Goal: Transaction & Acquisition: Purchase product/service

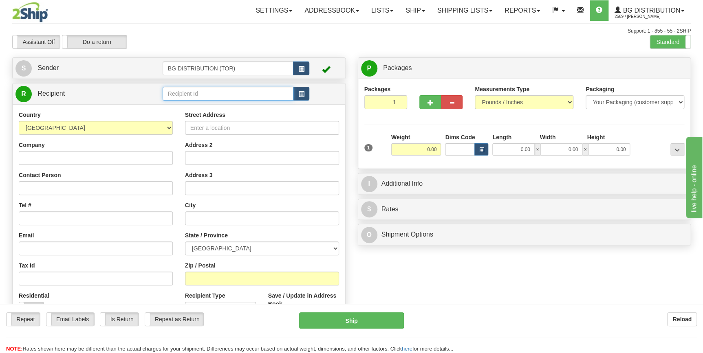
click at [213, 92] on input "text" at bounding box center [228, 94] width 131 height 14
click at [218, 103] on div "60005" at bounding box center [226, 106] width 123 height 9
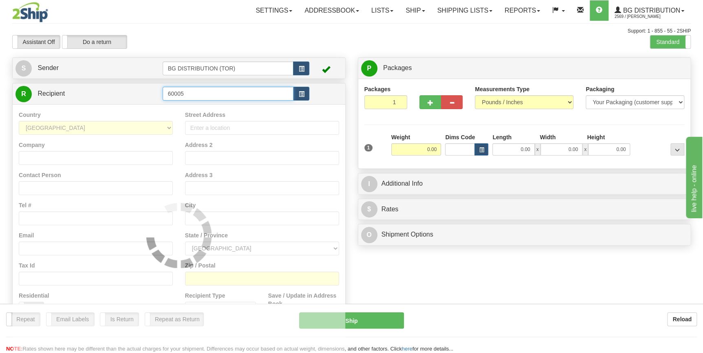
type input "60005"
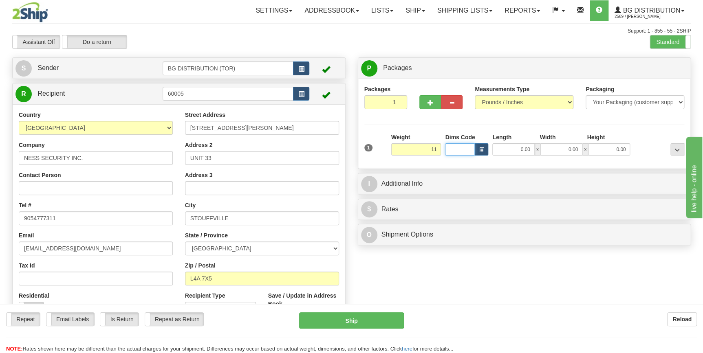
type input "11.00"
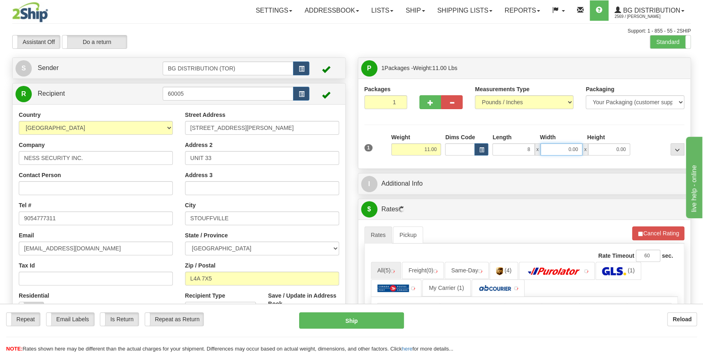
type input "8.00"
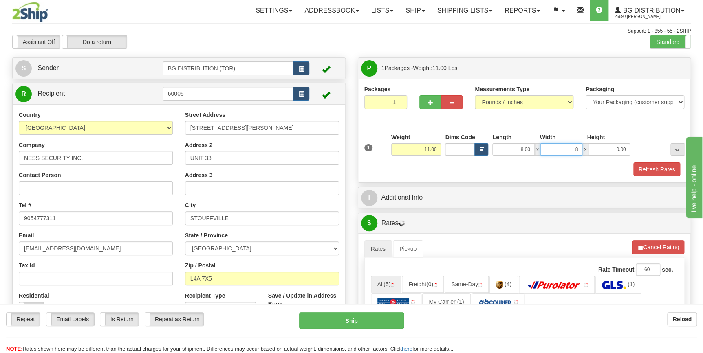
type input "8.00"
click at [434, 152] on input "11.00" at bounding box center [416, 149] width 50 height 12
type input "8.00"
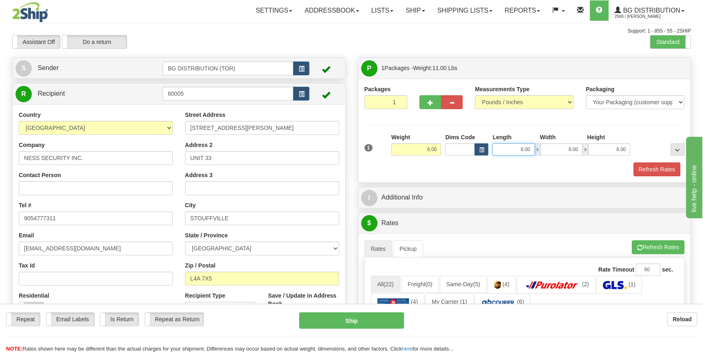
click at [519, 150] on input "8.00" at bounding box center [513, 149] width 42 height 12
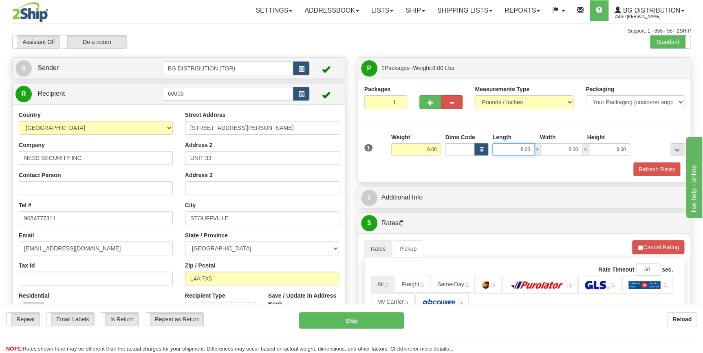
click at [519, 150] on input "8.00" at bounding box center [513, 149] width 42 height 12
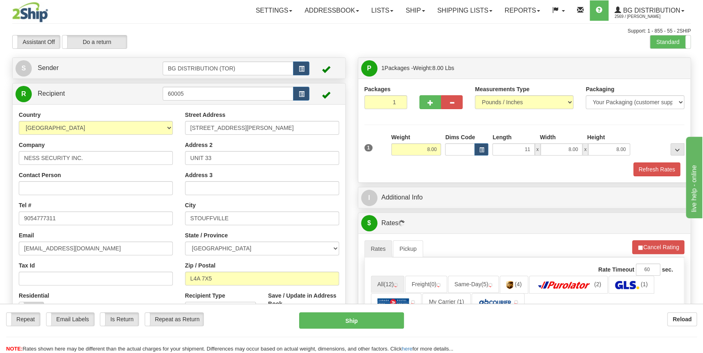
type input "11.00"
click at [599, 172] on div "Refresh Rates" at bounding box center [524, 170] width 324 height 14
click at [640, 169] on button "Refresh Rates" at bounding box center [656, 170] width 47 height 14
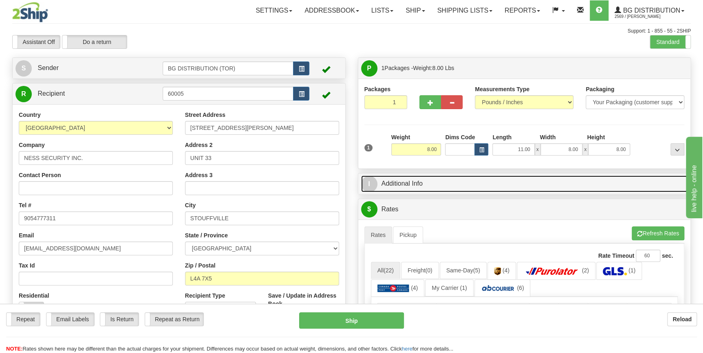
click at [427, 178] on link "I Additional Info" at bounding box center [524, 184] width 327 height 17
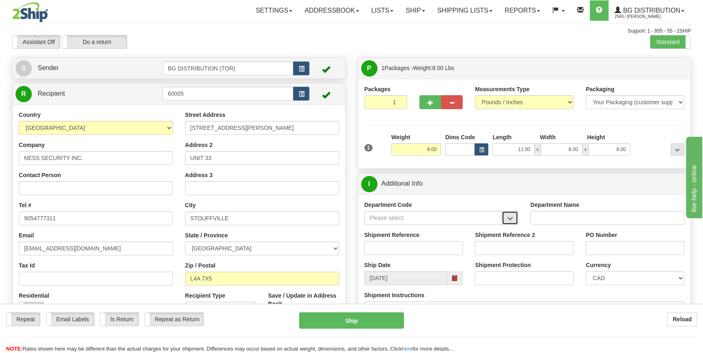
click at [506, 220] on button "button" at bounding box center [509, 218] width 16 height 14
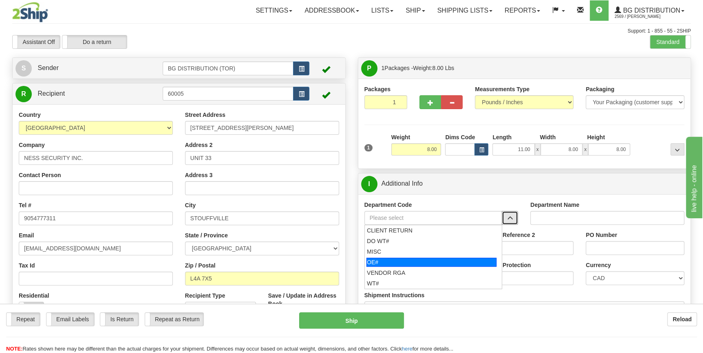
click at [452, 264] on div "OE#" at bounding box center [431, 262] width 130 height 9
type input "OE#"
type input "ORDERS"
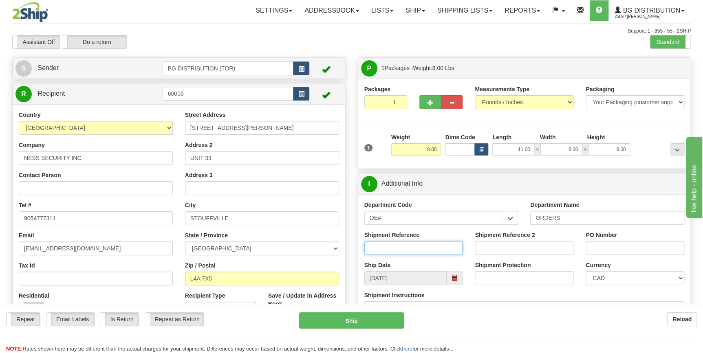
click at [429, 247] on input "Shipment Reference" at bounding box center [413, 248] width 99 height 14
type input "70182492-00"
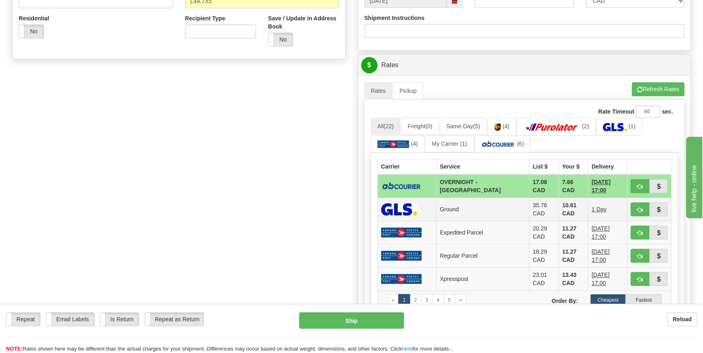
scroll to position [296, 0]
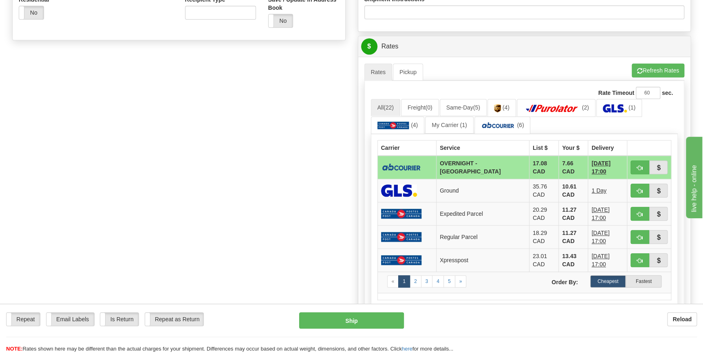
type input "12193"
click at [640, 166] on span "button" at bounding box center [640, 167] width 6 height 5
type input "4"
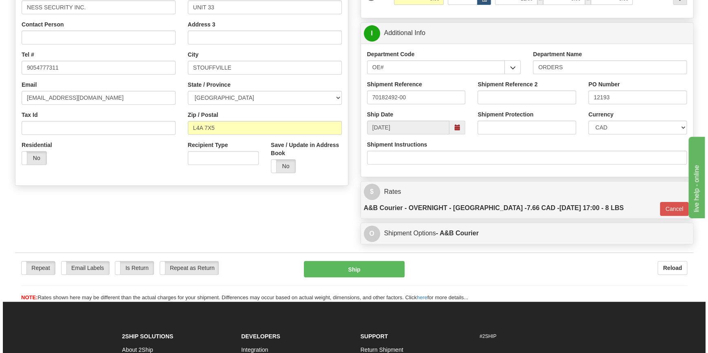
scroll to position [148, 0]
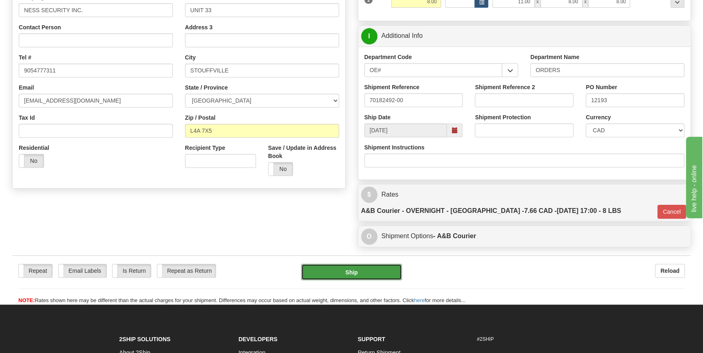
click at [365, 264] on button "Ship" at bounding box center [351, 272] width 101 height 16
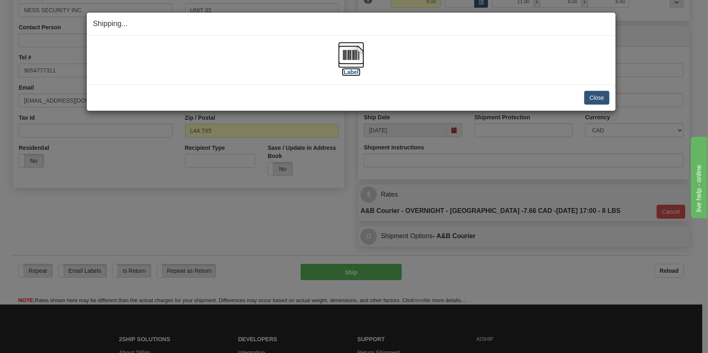
click at [349, 66] on img at bounding box center [351, 55] width 26 height 26
click at [603, 95] on button "Close" at bounding box center [596, 98] width 25 height 14
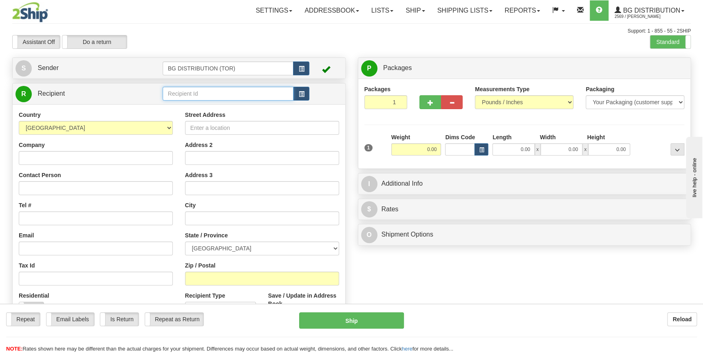
click at [199, 95] on input "text" at bounding box center [228, 94] width 131 height 14
click at [178, 112] on ul "910665" at bounding box center [228, 106] width 131 height 11
click at [178, 108] on div "910665" at bounding box center [226, 106] width 123 height 9
type input "910665"
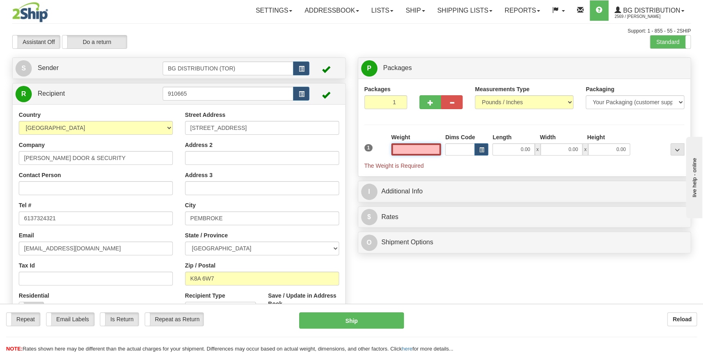
click at [430, 149] on input "text" at bounding box center [416, 149] width 50 height 12
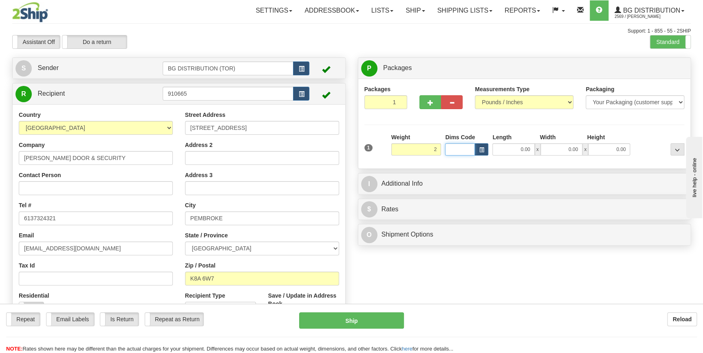
type input "2.00"
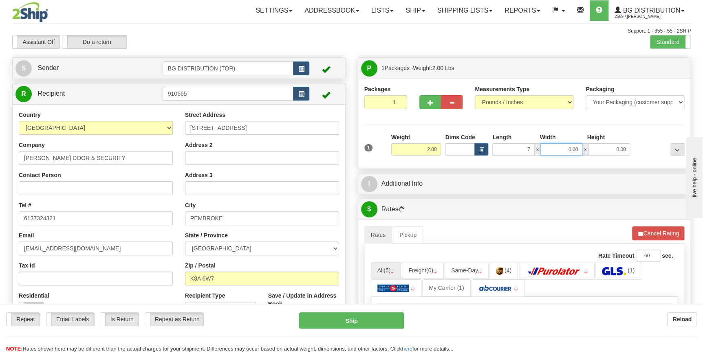
type input "7.00"
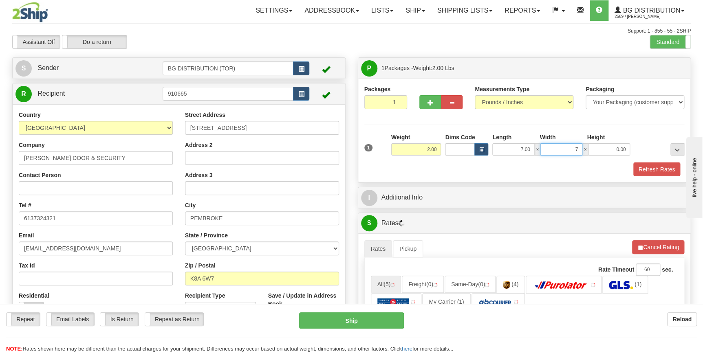
type input "7.00"
type input "5.00"
click at [429, 110] on div at bounding box center [440, 100] width 55 height 31
click at [429, 100] on span "button" at bounding box center [430, 102] width 6 height 5
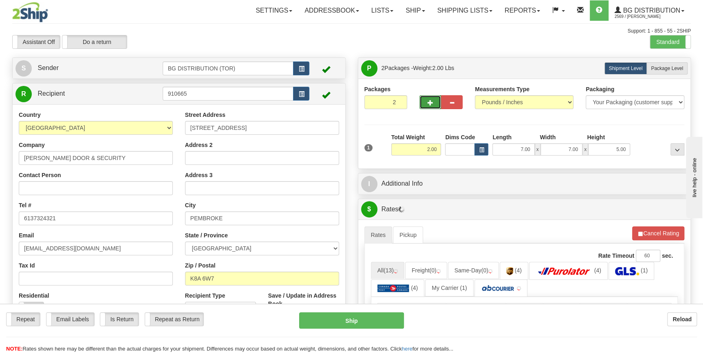
click at [427, 102] on span "button" at bounding box center [430, 102] width 6 height 5
type input "3"
click at [664, 66] on span "Package Level" at bounding box center [667, 69] width 32 height 6
radio input "true"
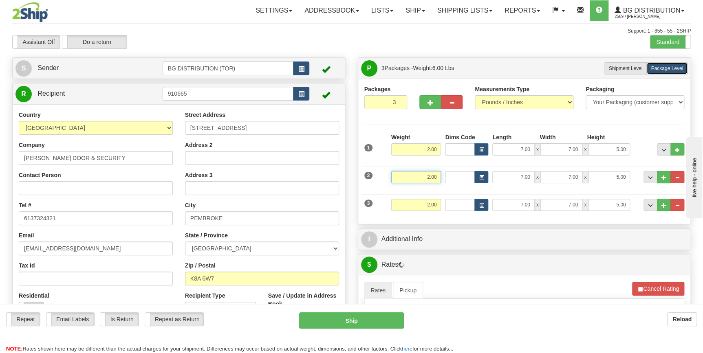
click at [426, 176] on input "2.00" at bounding box center [416, 177] width 50 height 12
type input "28.00"
type input "27.00"
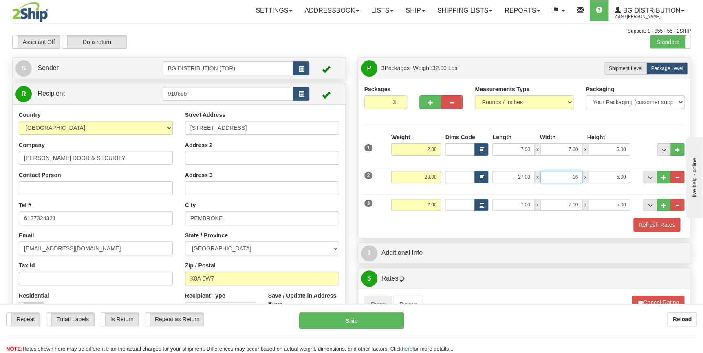
type input "16.00"
type input "5.00"
click at [420, 207] on input "2.00" at bounding box center [416, 205] width 50 height 12
type input "15.00"
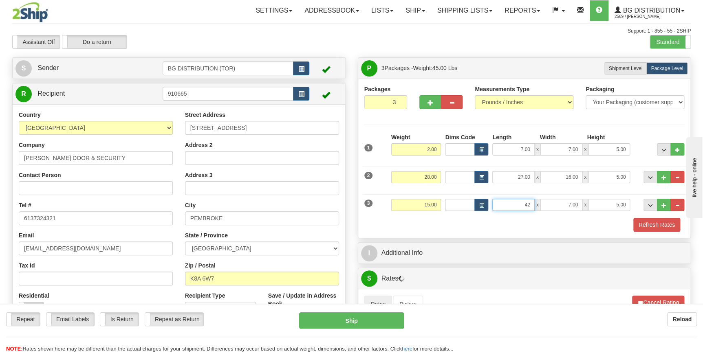
type input "42.00"
click at [648, 224] on button "Refresh Rates" at bounding box center [656, 225] width 47 height 14
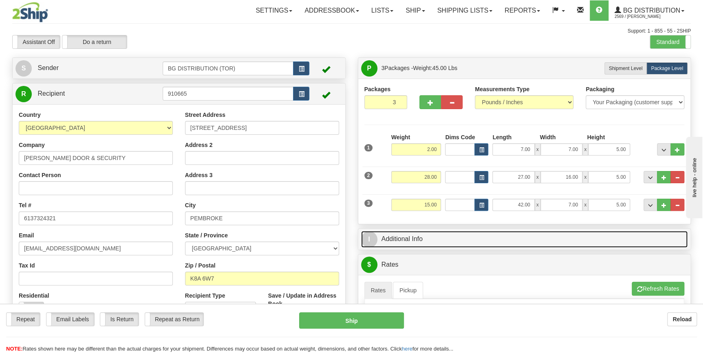
click at [444, 244] on link "I Additional Info" at bounding box center [524, 239] width 327 height 17
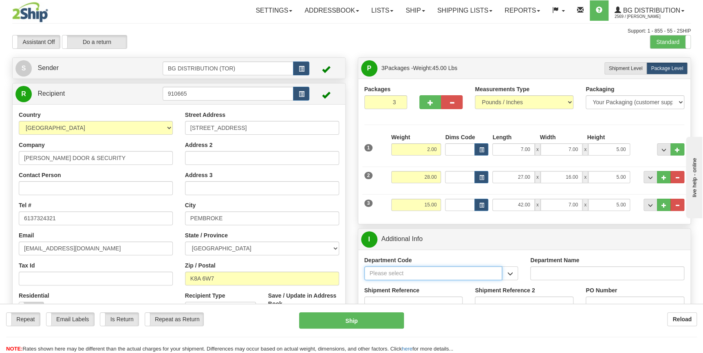
click at [438, 273] on input "Department Code" at bounding box center [433, 273] width 138 height 14
click at [513, 271] on button "button" at bounding box center [509, 273] width 16 height 14
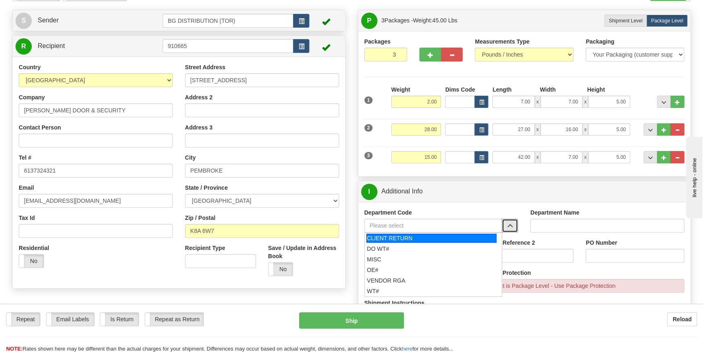
scroll to position [111, 0]
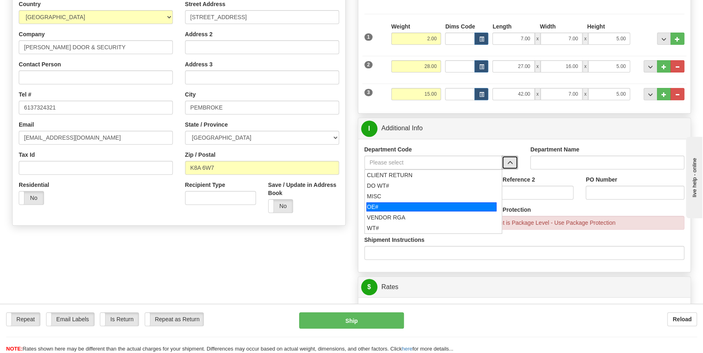
click at [412, 203] on div "OE#" at bounding box center [431, 206] width 130 height 9
type input "OE#"
type input "ORDERS"
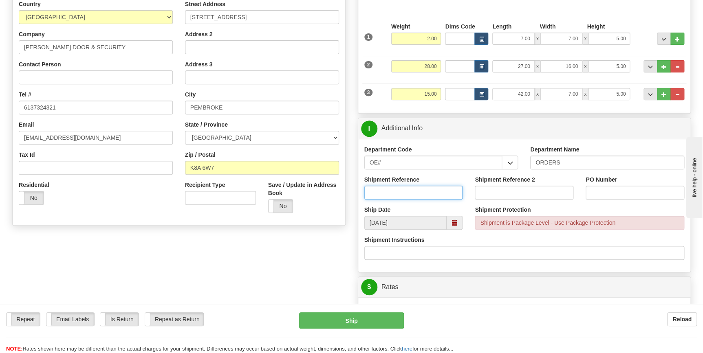
click at [417, 194] on input "Shipment Reference" at bounding box center [413, 193] width 99 height 14
type input "70182545-00"
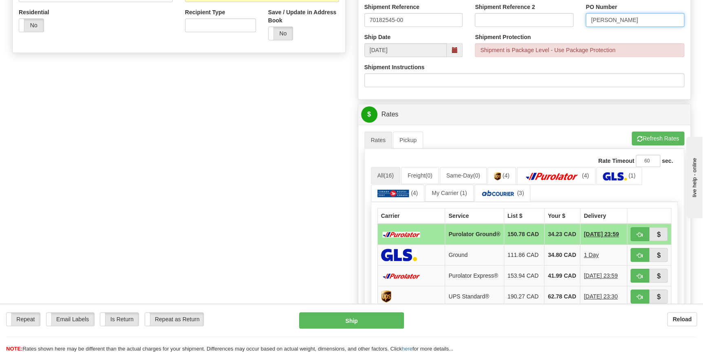
scroll to position [296, 0]
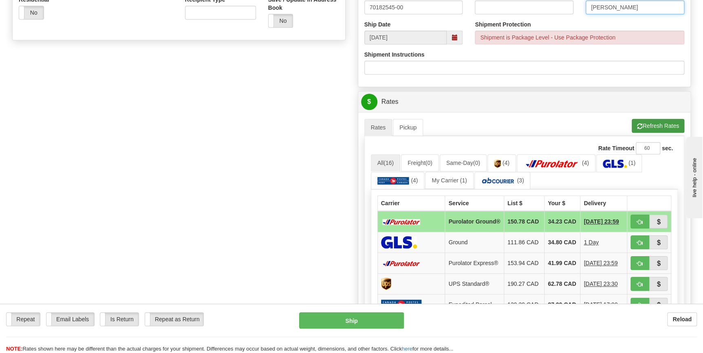
type input "[PERSON_NAME]"
click at [653, 123] on button "Refresh Rates" at bounding box center [657, 126] width 53 height 14
click at [640, 224] on span "button" at bounding box center [640, 222] width 6 height 5
type input "260"
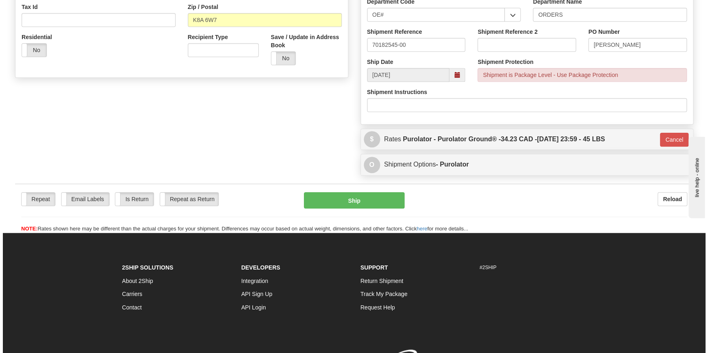
scroll to position [259, 0]
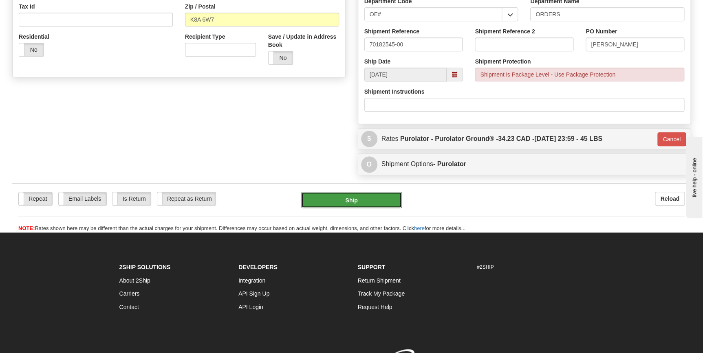
click at [349, 201] on button "Ship" at bounding box center [351, 200] width 101 height 16
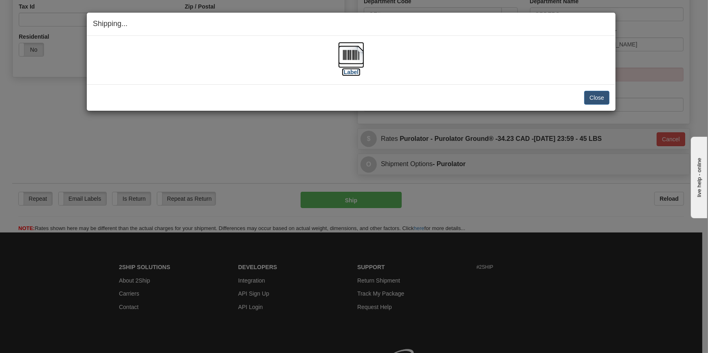
click at [349, 73] on label "[Label]" at bounding box center [351, 72] width 19 height 8
